Goal: Find specific page/section: Find specific page/section

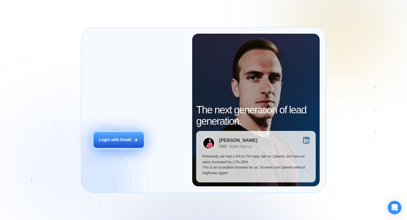
click at [116, 144] on button "Login with Email" at bounding box center [119, 140] width 50 height 16
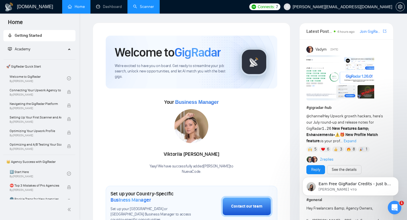
click at [144, 5] on link "Scanner" at bounding box center [143, 6] width 21 height 5
